Goal: Task Accomplishment & Management: Manage account settings

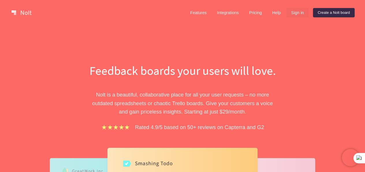
click at [296, 15] on link "Sign in" at bounding box center [298, 12] width 22 height 9
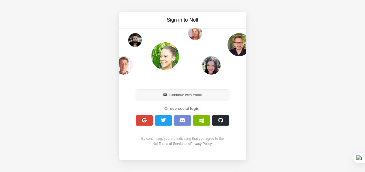
click at [183, 95] on button "Continue with email" at bounding box center [182, 95] width 93 height 10
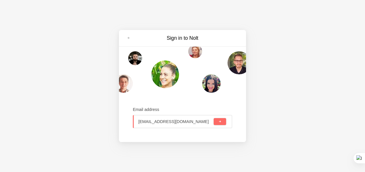
type input "social@adva-soft.com"
click at [220, 123] on span "submit" at bounding box center [219, 121] width 3 height 3
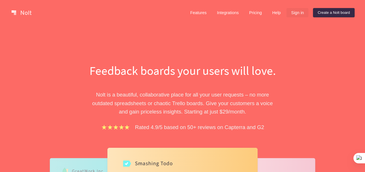
click at [295, 11] on link "Sign in" at bounding box center [298, 12] width 22 height 9
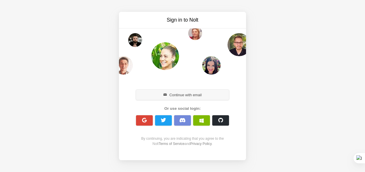
click at [177, 96] on button "Continue with email" at bounding box center [182, 95] width 93 height 10
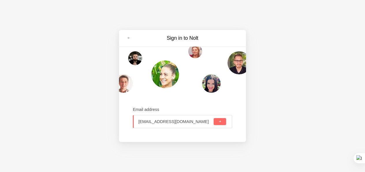
type input "[EMAIL_ADDRESS][DOMAIN_NAME]"
click at [220, 121] on span "submit" at bounding box center [219, 121] width 3 height 3
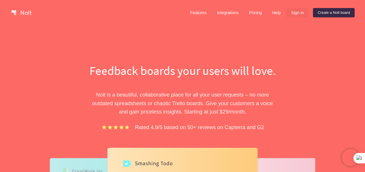
click at [298, 14] on link "Sign in" at bounding box center [298, 12] width 22 height 9
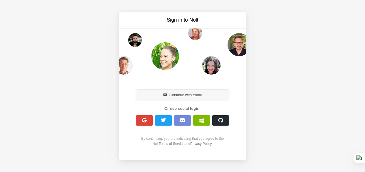
click at [175, 96] on button "Continue with email" at bounding box center [182, 95] width 93 height 10
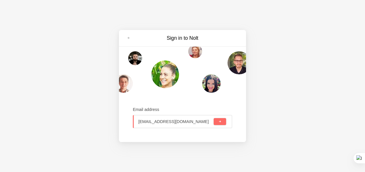
type input "[EMAIL_ADDRESS][DOMAIN_NAME]"
click at [220, 125] on button "submit" at bounding box center [220, 121] width 12 height 7
